Goal: Check status

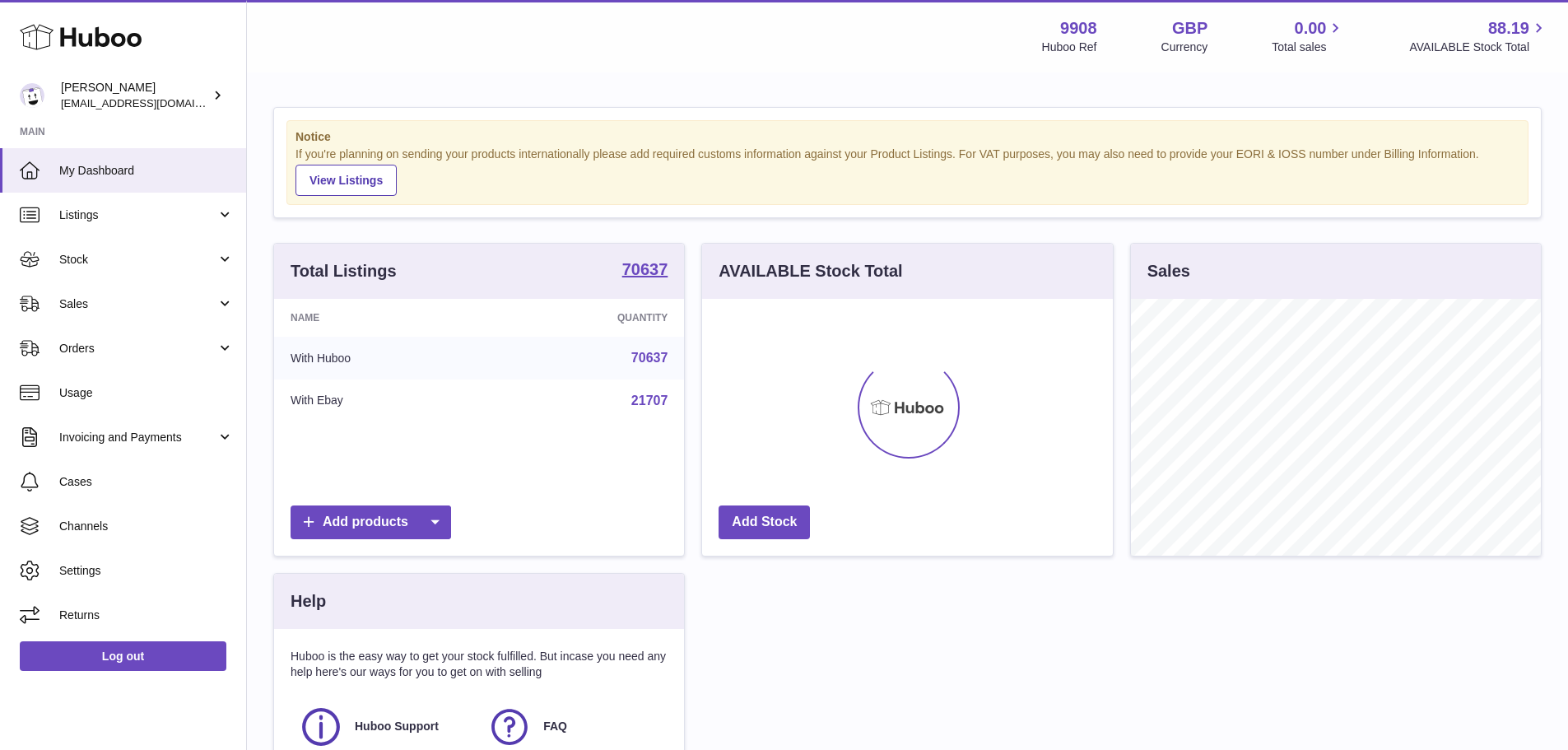
scroll to position [257, 411]
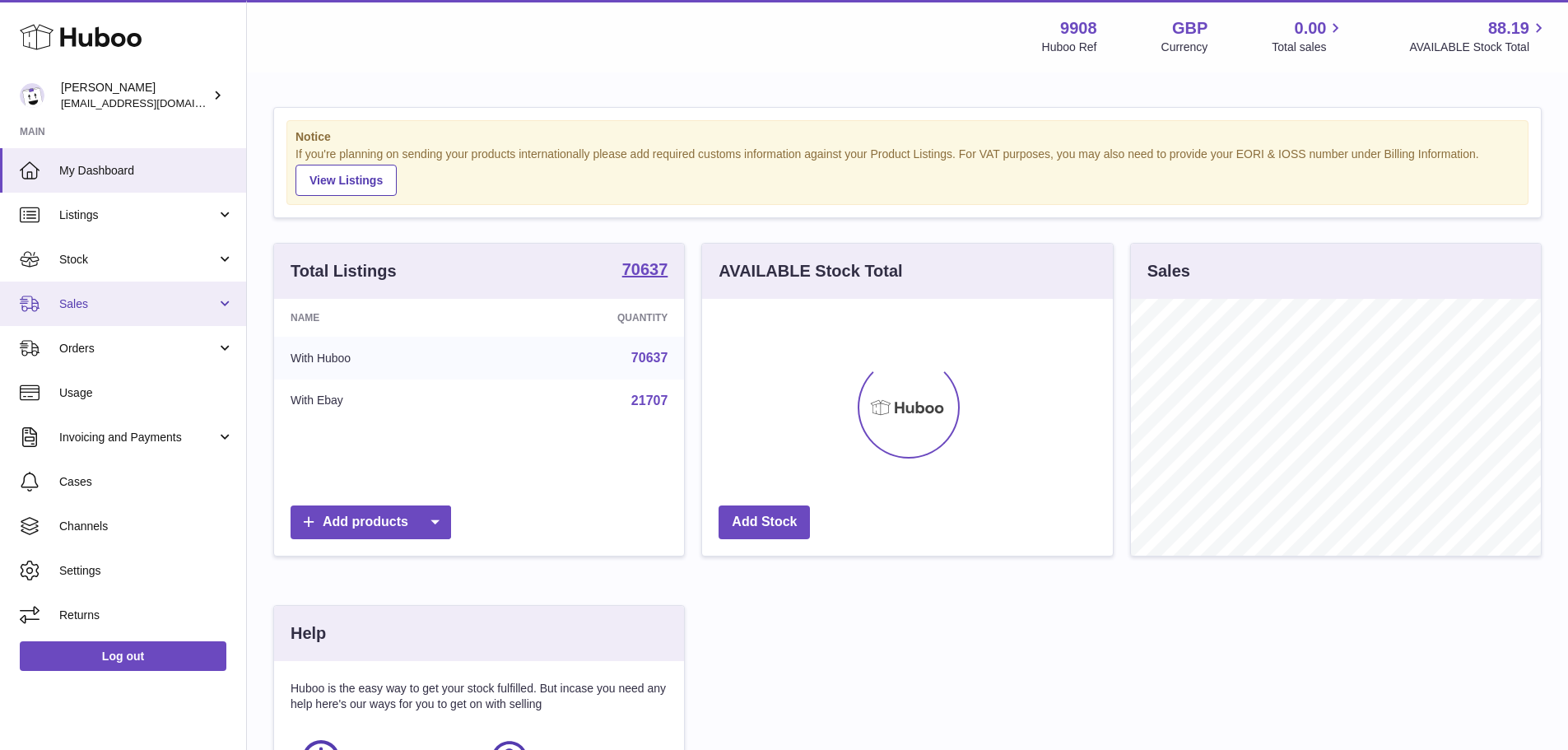
click at [86, 298] on span "Sales" at bounding box center [138, 304] width 157 height 16
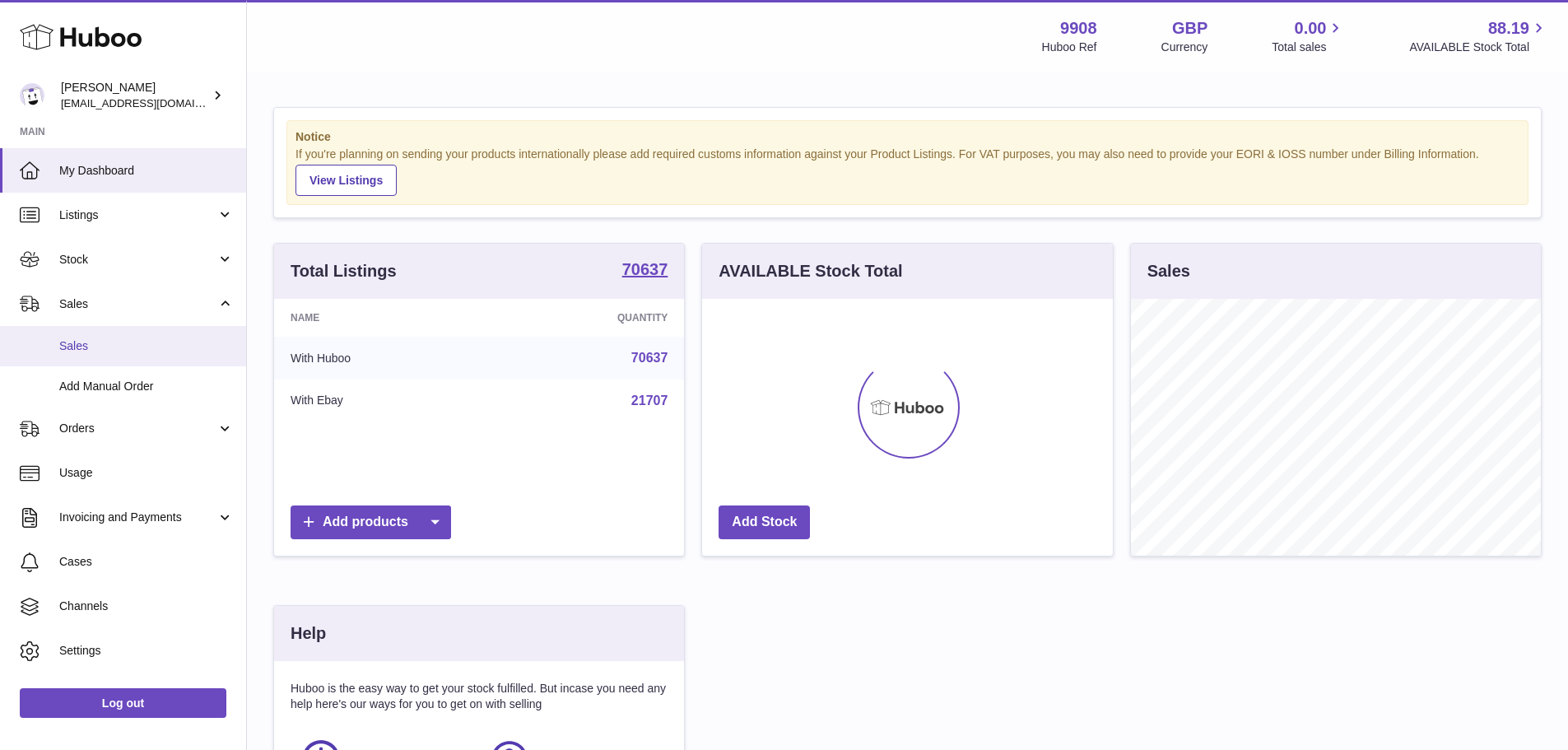
click at [90, 341] on span "Sales" at bounding box center [147, 346] width 175 height 16
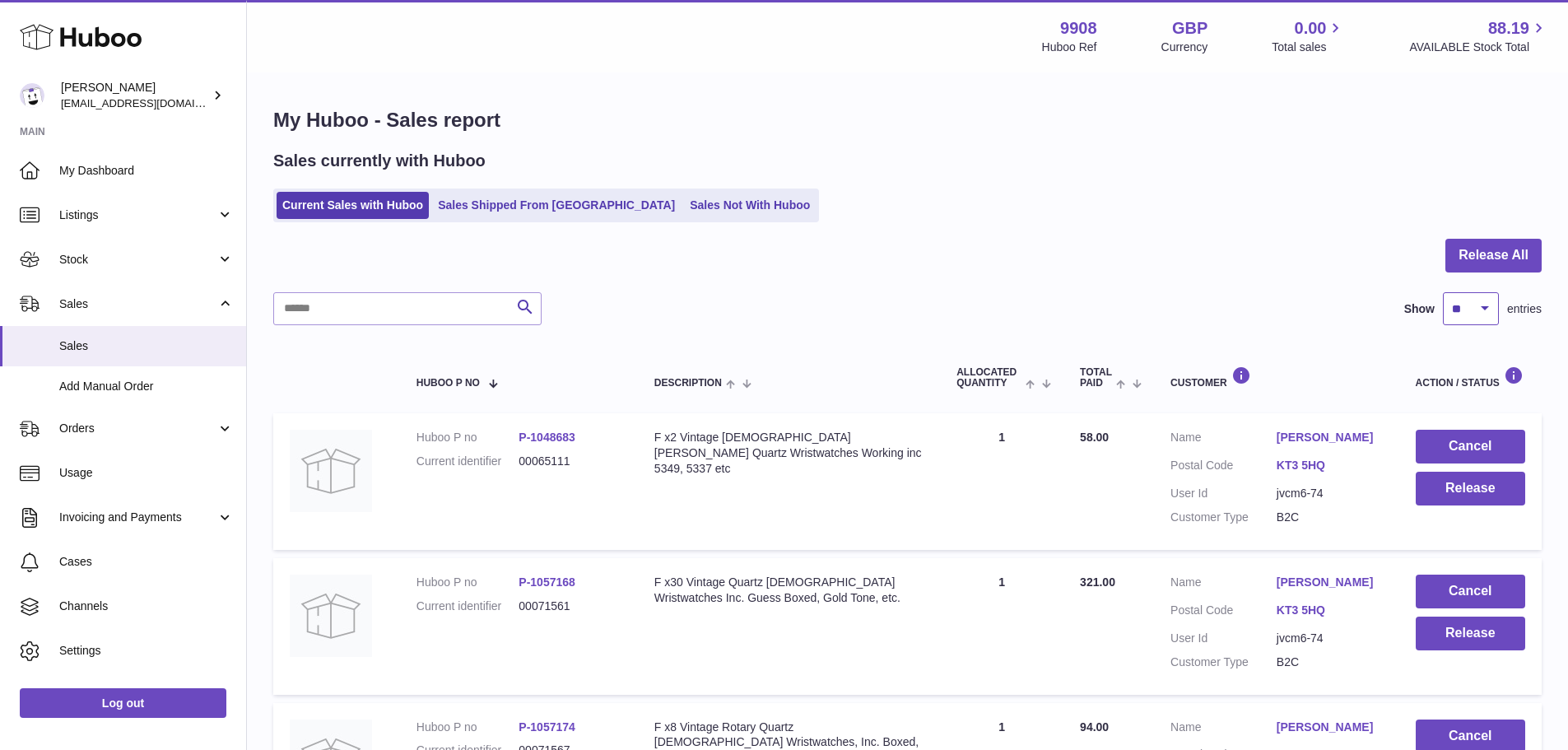
click at [1470, 298] on select "** ** ** ***" at bounding box center [1470, 309] width 56 height 33
click at [1265, 201] on div "Current Sales with Huboo Sales Shipped From [GEOGRAPHIC_DATA] Sales Not With Hu…" at bounding box center [907, 205] width 1269 height 34
click at [684, 206] on link "Sales Not With Huboo" at bounding box center [750, 205] width 131 height 27
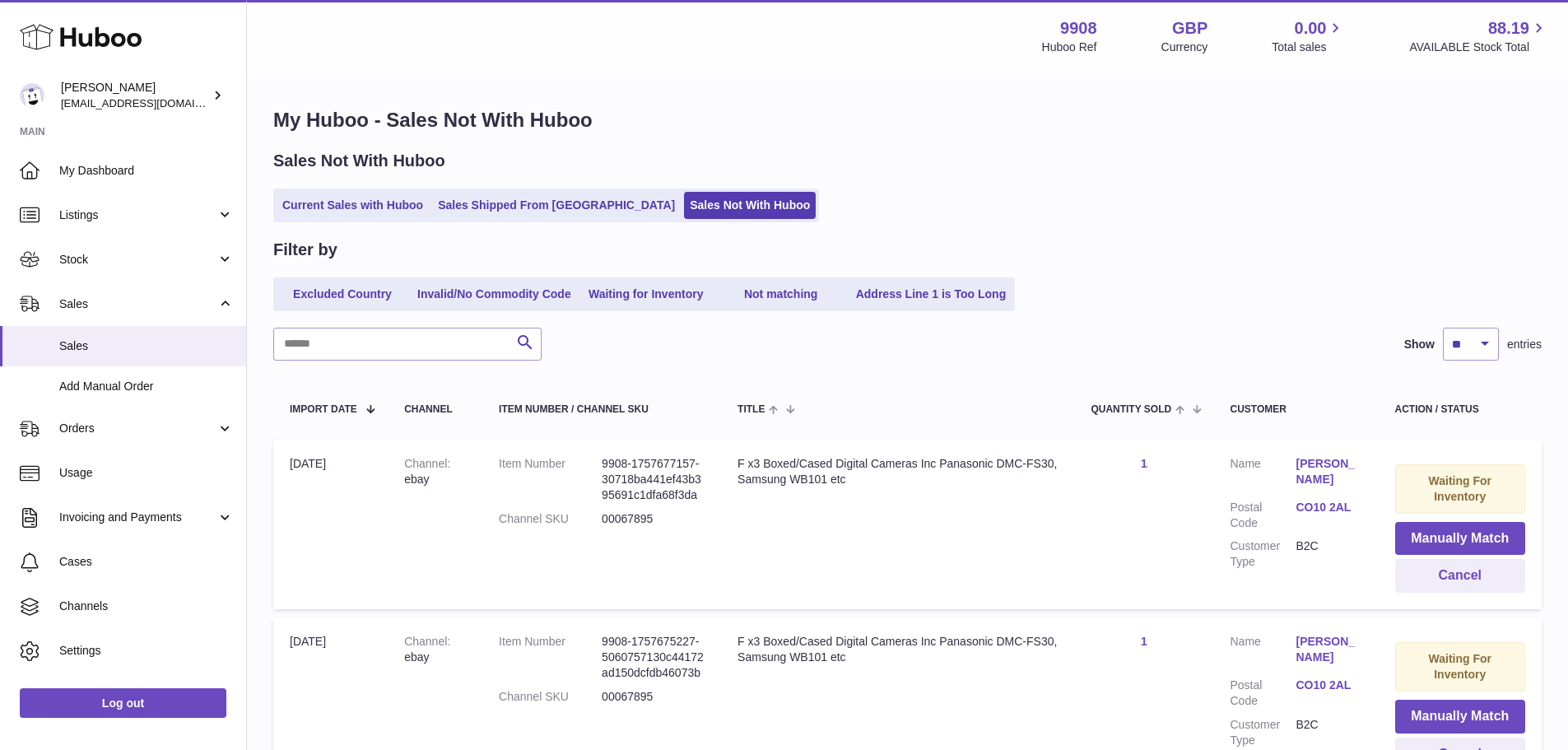
click at [1306, 464] on link "Simon Matthews" at bounding box center [1329, 471] width 66 height 31
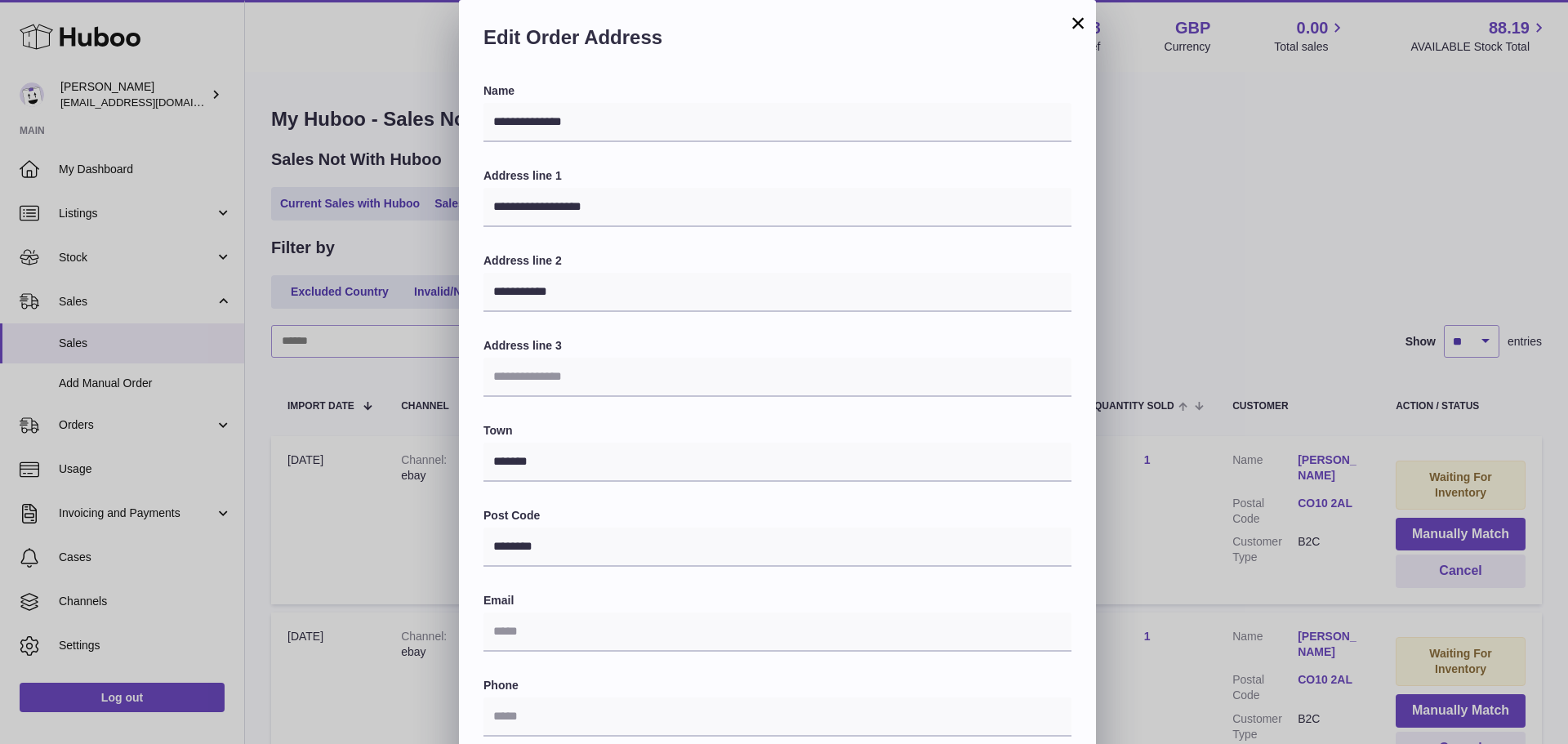
click at [1069, 24] on button "×" at bounding box center [1078, 22] width 20 height 20
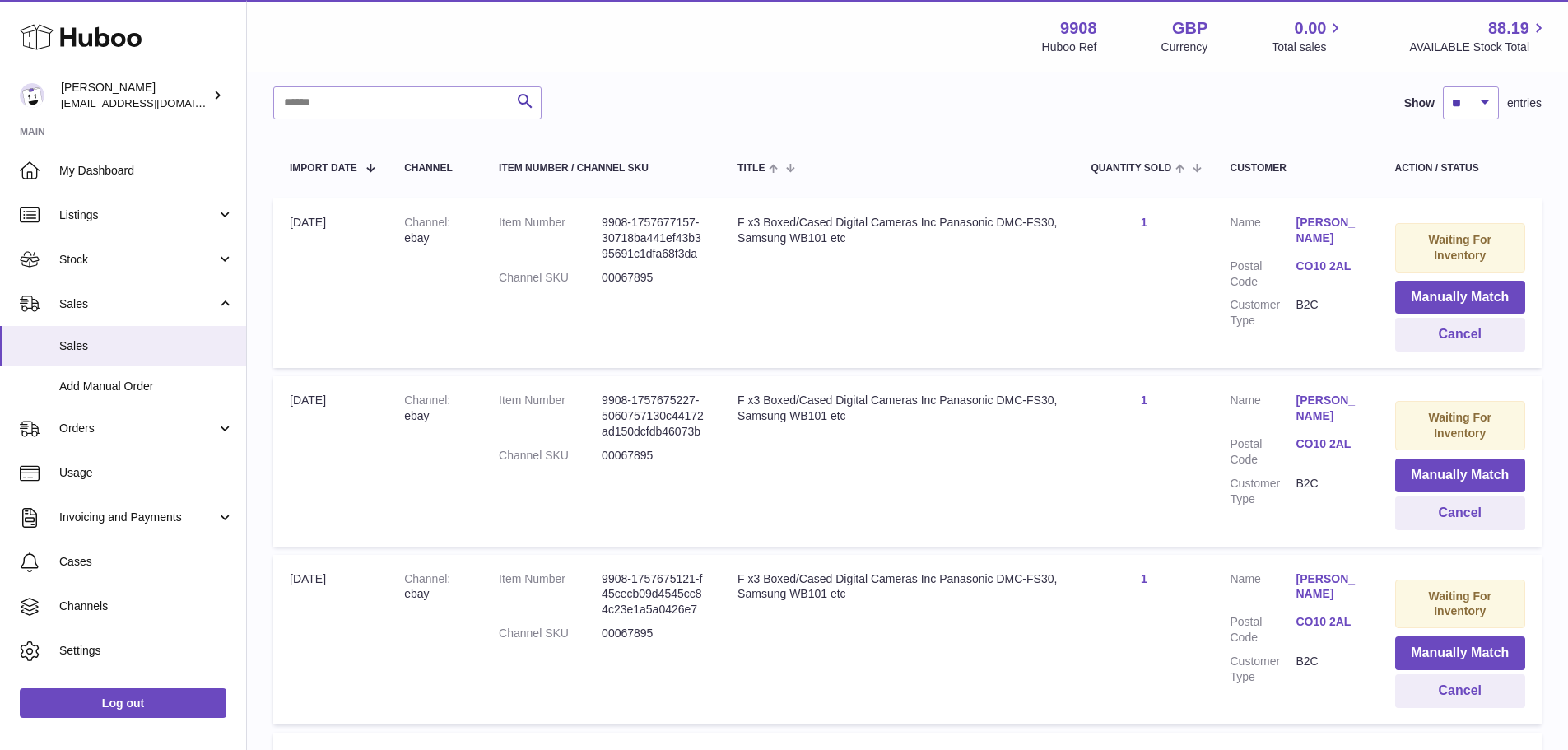
scroll to position [82, 0]
